Goal: Information Seeking & Learning: Find specific fact

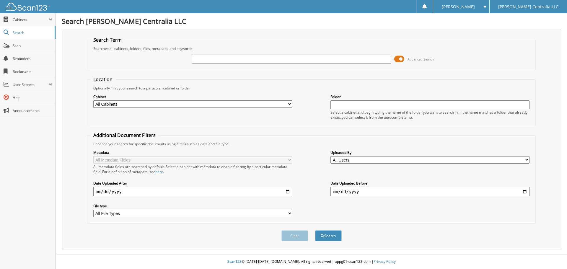
click at [201, 56] on input "text" at bounding box center [291, 59] width 199 height 9
type input "W"
type input "Wiley"
click at [315, 230] on button "Search" at bounding box center [328, 235] width 27 height 11
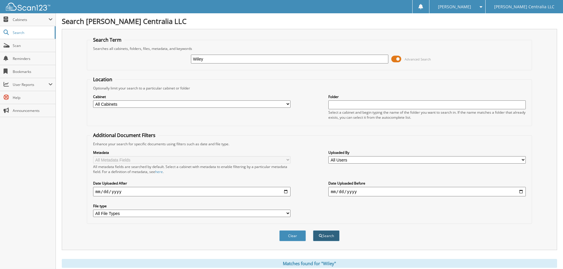
click at [327, 237] on button "Search" at bounding box center [326, 235] width 27 height 11
click at [17, 19] on span "Cabinets" at bounding box center [31, 19] width 36 height 5
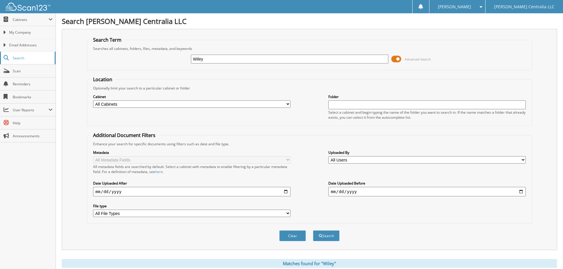
click at [23, 59] on span "Search" at bounding box center [32, 58] width 39 height 5
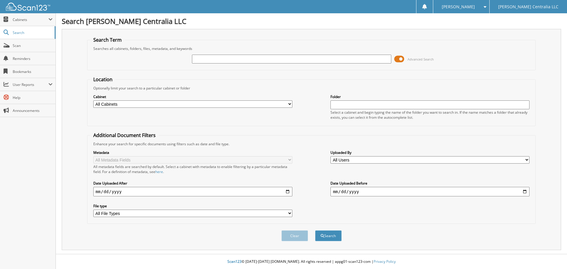
click at [219, 60] on input "text" at bounding box center [291, 59] width 199 height 9
click at [30, 6] on img at bounding box center [28, 7] width 44 height 8
